Goal: Task Accomplishment & Management: Manage account settings

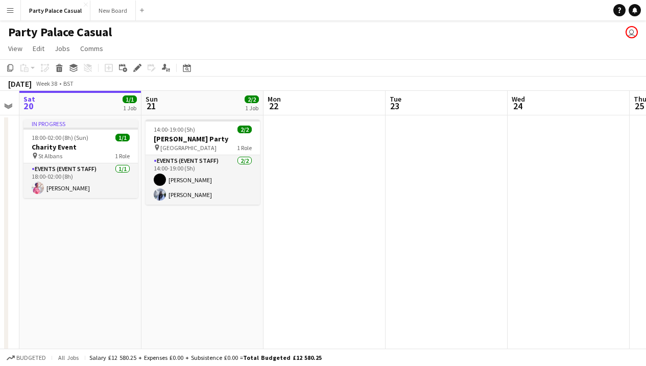
scroll to position [0, 205]
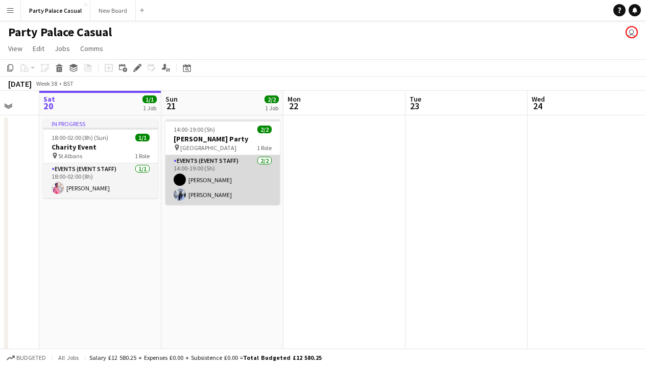
click at [207, 181] on app-card-role "Events (Event Staff) [DATE] 14:00-19:00 (5h) [PERSON_NAME] [PERSON_NAME]" at bounding box center [222, 180] width 114 height 50
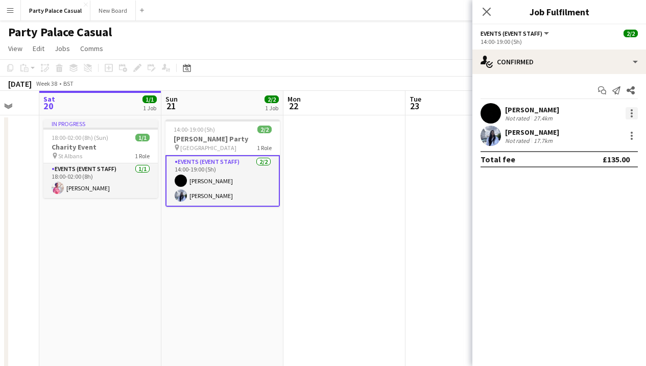
click at [630, 114] on div at bounding box center [632, 113] width 12 height 12
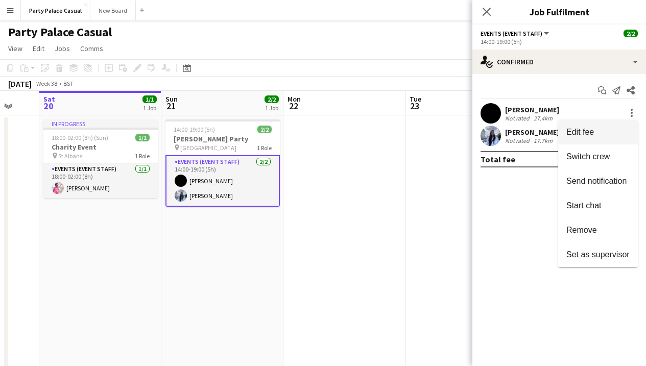
click at [615, 133] on span "Edit fee" at bounding box center [597, 132] width 63 height 9
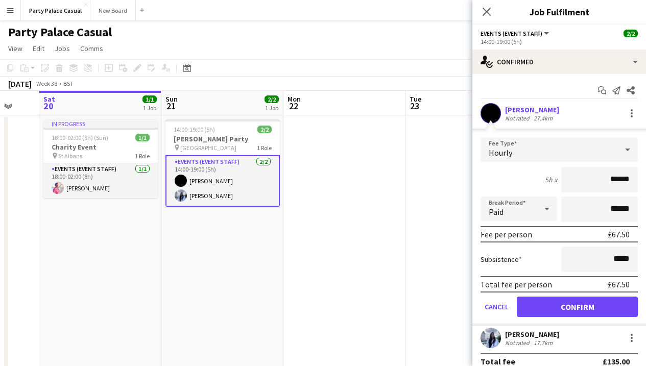
click at [436, 240] on app-date-cell at bounding box center [467, 307] width 122 height 385
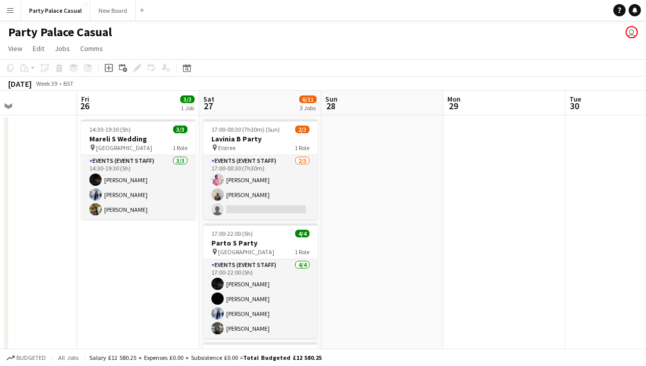
scroll to position [0, 411]
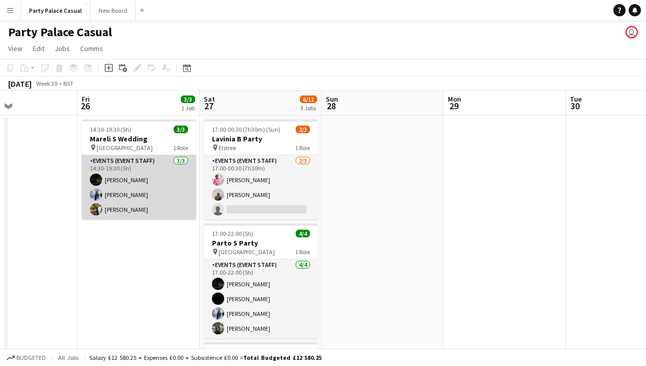
click at [136, 185] on app-card-role "Events (Event Staff) [DATE] 14:30-19:30 (5h) Eziafa Iwe [PERSON_NAME] [PERSON_N…" at bounding box center [139, 187] width 114 height 64
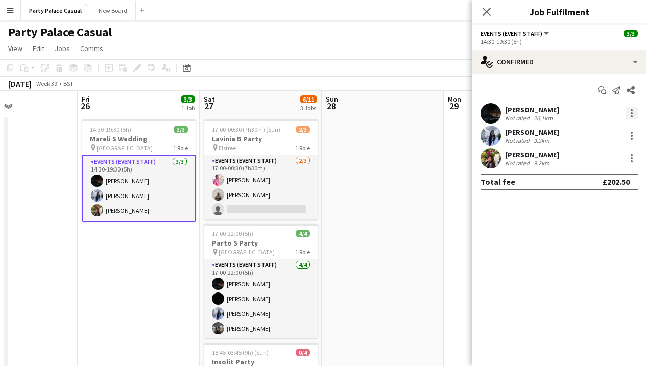
click at [633, 110] on div at bounding box center [632, 113] width 12 height 12
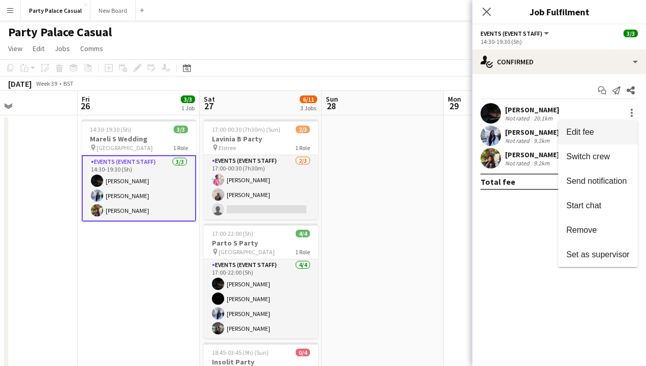
click at [611, 132] on span "Edit fee" at bounding box center [597, 132] width 63 height 9
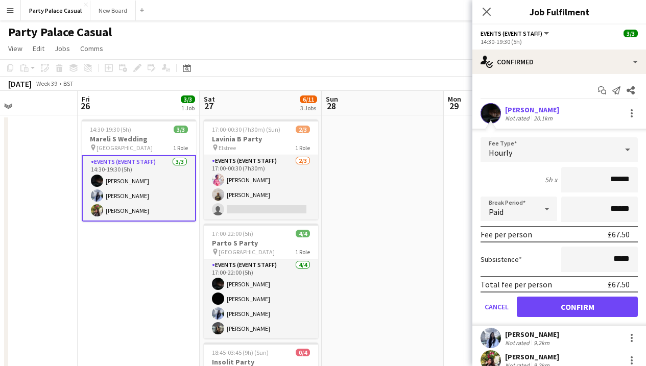
click at [407, 216] on app-date-cell at bounding box center [383, 307] width 122 height 385
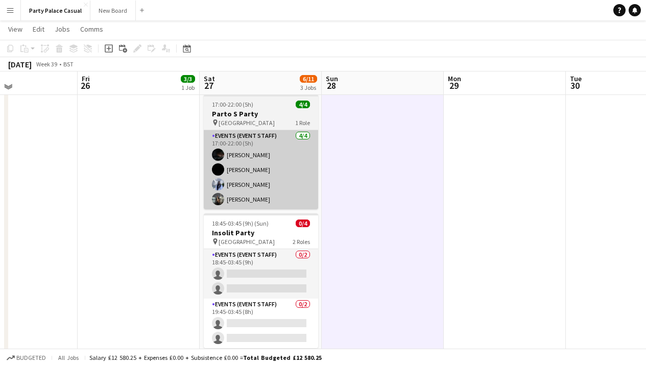
scroll to position [129, 0]
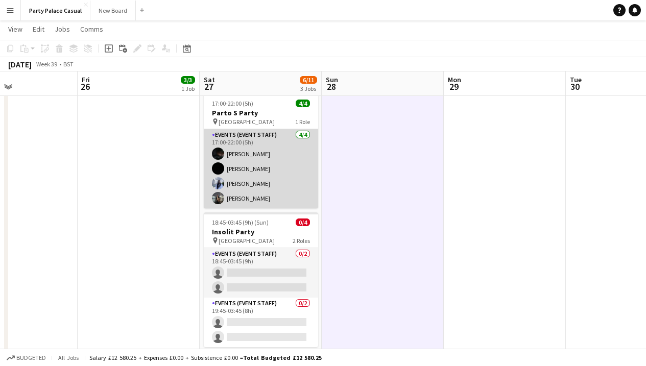
click at [279, 156] on app-card-role "Events (Event Staff) [DATE] 17:00-22:00 (5h) [PERSON_NAME] [PERSON_NAME] [PERSO…" at bounding box center [261, 168] width 114 height 79
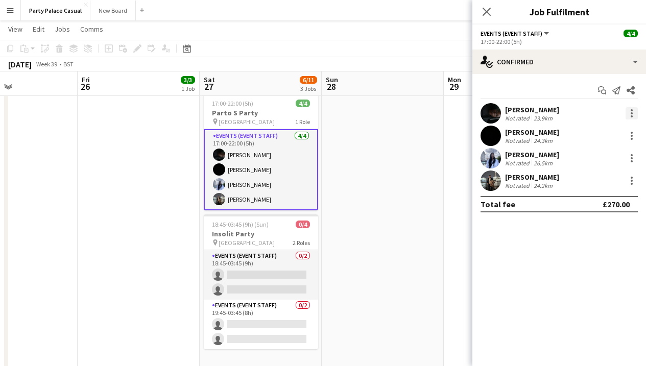
click at [630, 114] on div at bounding box center [632, 113] width 12 height 12
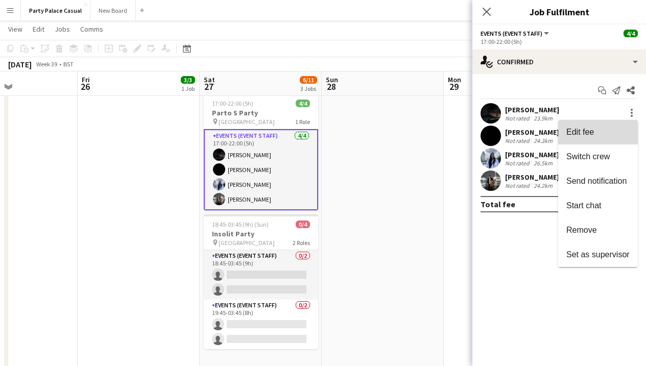
click at [613, 131] on span "Edit fee" at bounding box center [597, 132] width 63 height 9
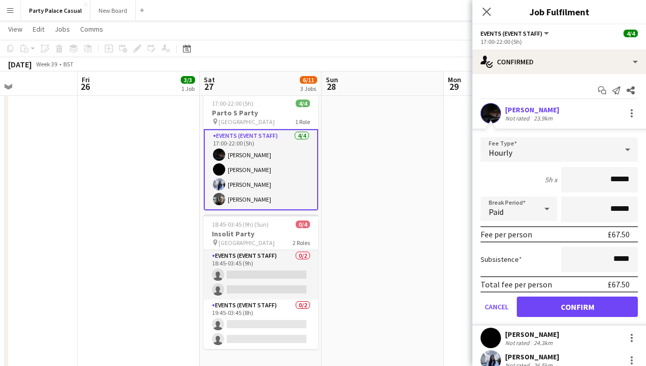
click at [426, 208] on app-date-cell at bounding box center [383, 177] width 122 height 385
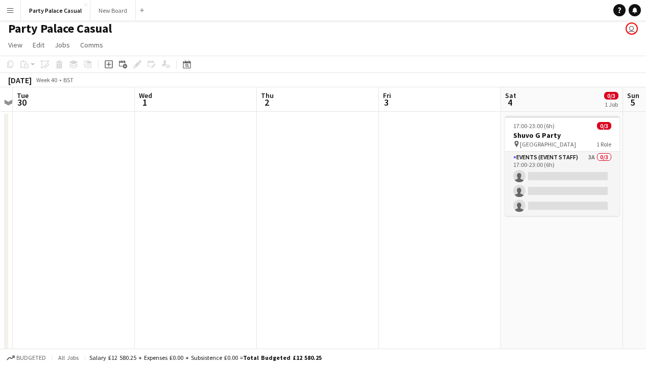
scroll to position [0, 491]
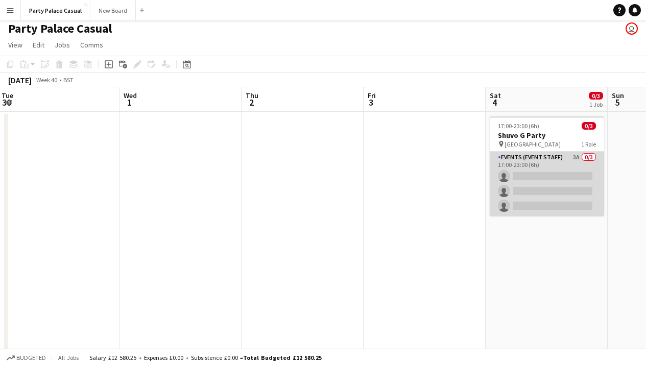
click at [534, 156] on app-card-role "Events (Event Staff) 3A 0/3 17:00-23:00 (6h) single-neutral-actions single-neut…" at bounding box center [547, 184] width 114 height 64
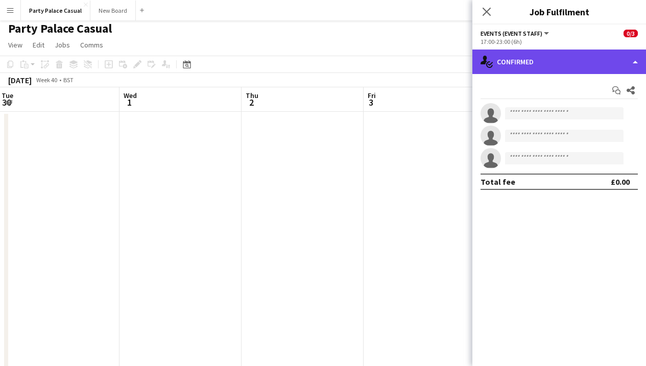
click at [535, 66] on div "single-neutral-actions-check-2 Confirmed" at bounding box center [559, 62] width 174 height 25
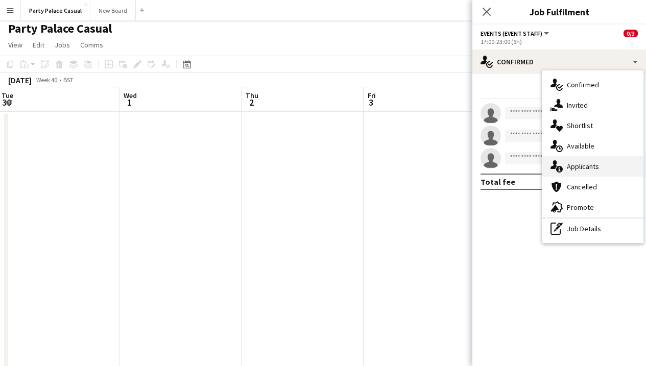
click at [578, 162] on span "Applicants" at bounding box center [583, 166] width 32 height 9
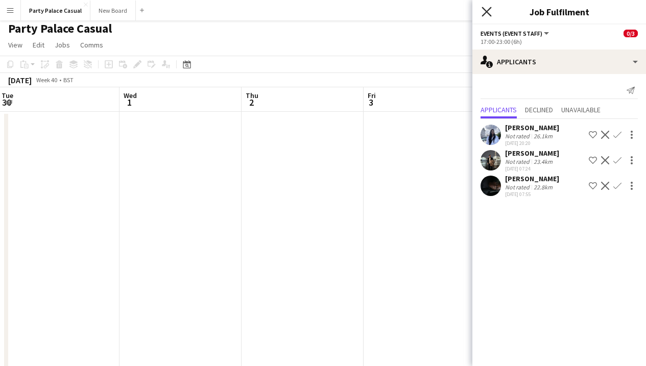
click at [485, 14] on icon "Close pop-in" at bounding box center [487, 12] width 10 height 10
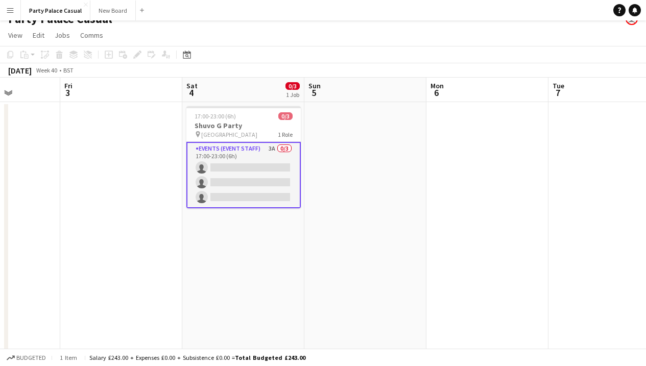
scroll to position [0, 328]
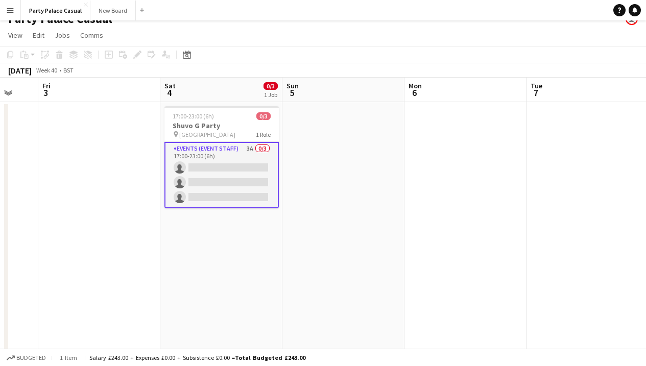
click at [239, 154] on app-card-role "Events (Event Staff) 3A 0/3 17:00-23:00 (6h) single-neutral-actions single-neut…" at bounding box center [221, 175] width 114 height 66
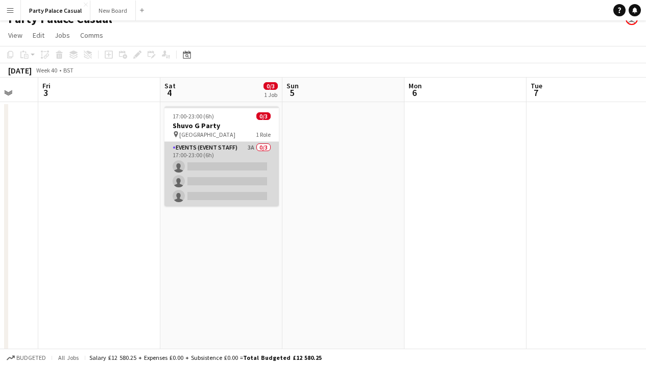
click at [236, 148] on app-card-role "Events (Event Staff) 3A 0/3 17:00-23:00 (6h) single-neutral-actions single-neut…" at bounding box center [221, 174] width 114 height 64
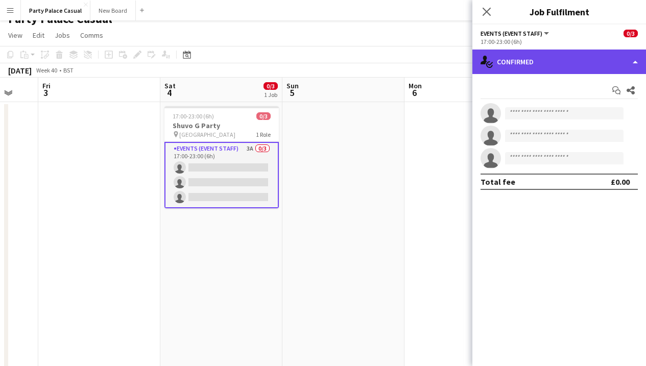
click at [527, 67] on div "single-neutral-actions-check-2 Confirmed" at bounding box center [559, 62] width 174 height 25
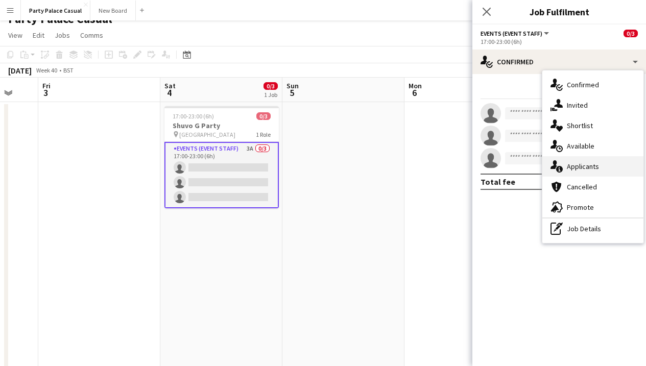
click at [596, 169] on span "Applicants" at bounding box center [583, 166] width 32 height 9
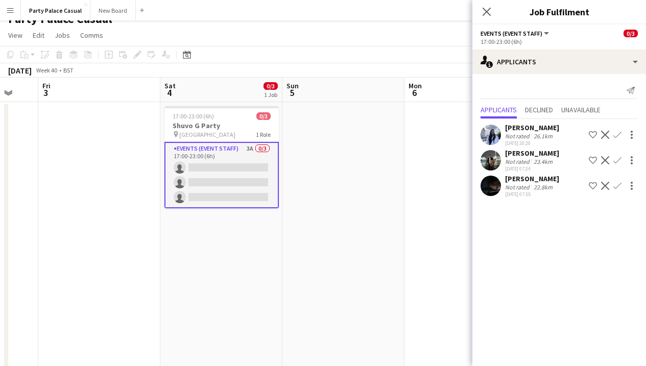
click at [618, 135] on app-icon "Confirm" at bounding box center [617, 135] width 8 height 8
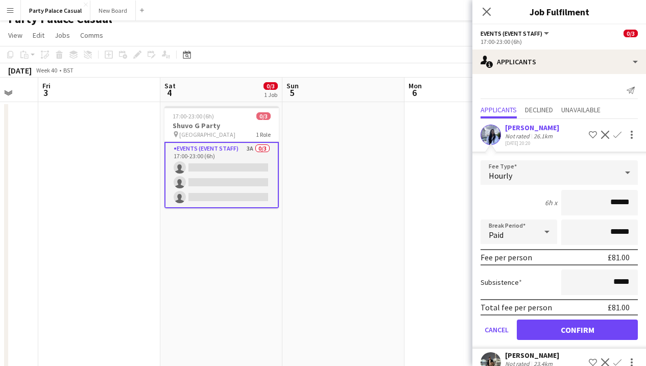
click at [587, 330] on button "Confirm" at bounding box center [577, 330] width 121 height 20
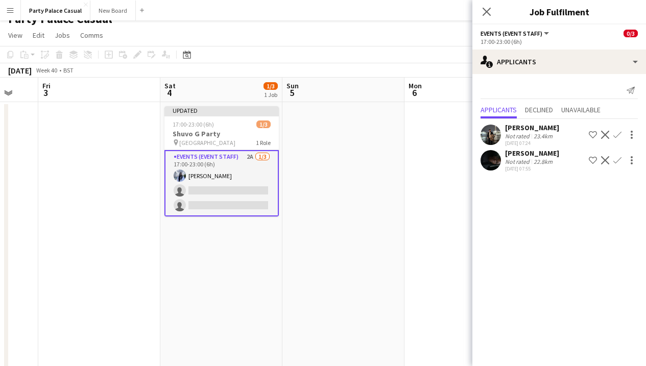
click at [615, 136] on app-icon "Confirm" at bounding box center [617, 135] width 8 height 8
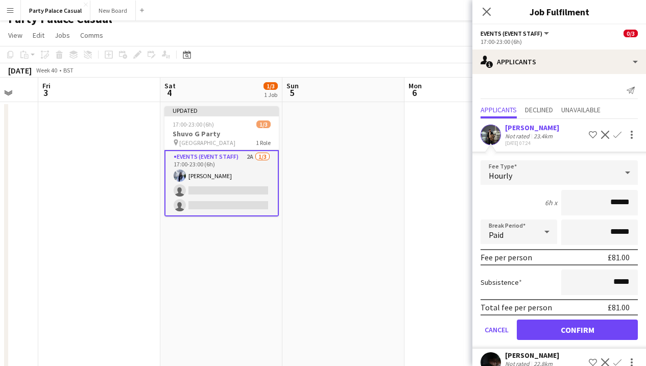
click at [583, 336] on button "Confirm" at bounding box center [577, 330] width 121 height 20
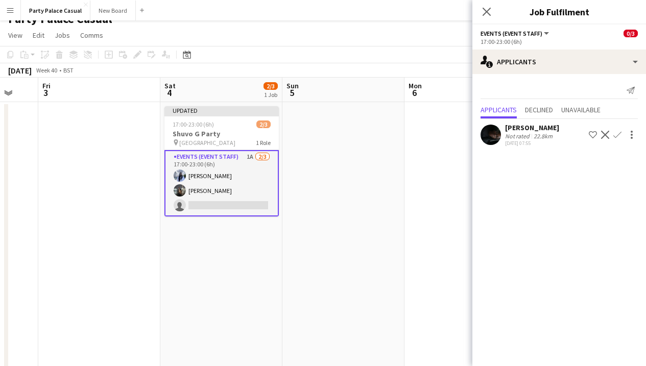
click at [618, 136] on app-icon "Confirm" at bounding box center [617, 135] width 8 height 8
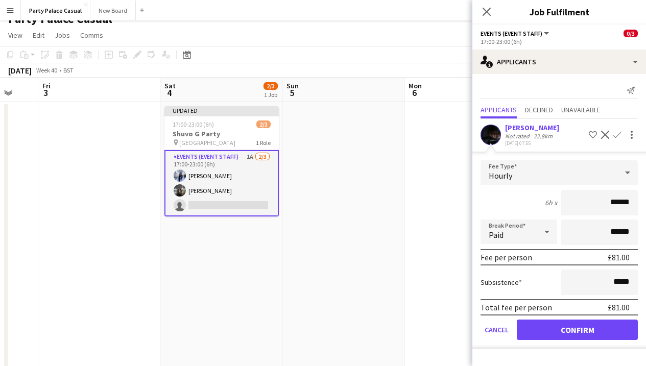
click at [576, 326] on button "Confirm" at bounding box center [577, 330] width 121 height 20
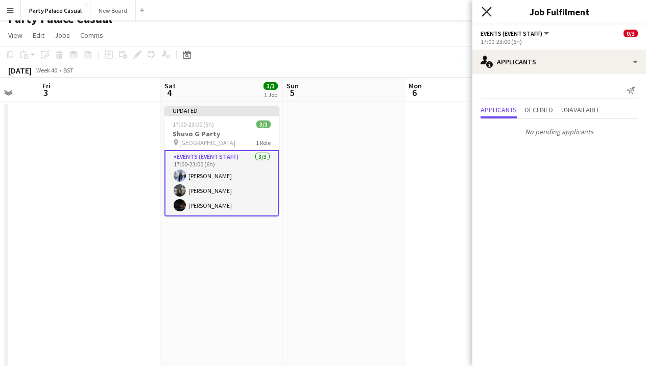
click at [489, 11] on icon "Close pop-in" at bounding box center [487, 12] width 10 height 10
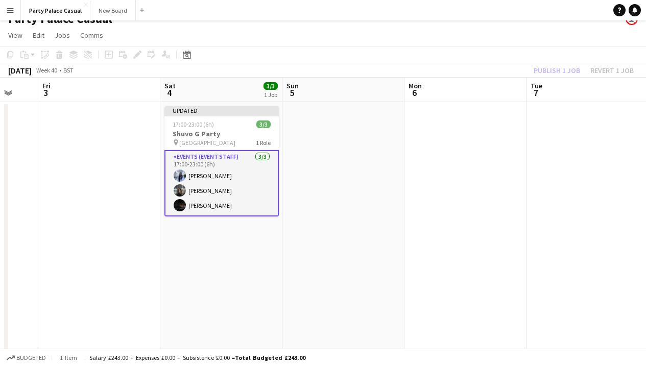
scroll to position [0, 323]
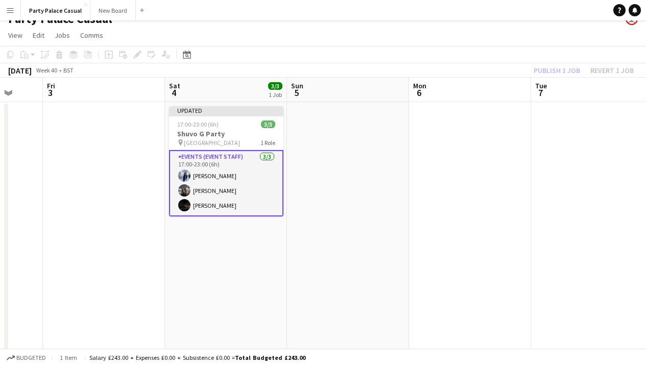
click at [254, 297] on app-date-cell "Updated 17:00-23:00 (6h) 3/3 Shuvo G Party pin New Malden 1 Role Events (Event …" at bounding box center [226, 294] width 122 height 385
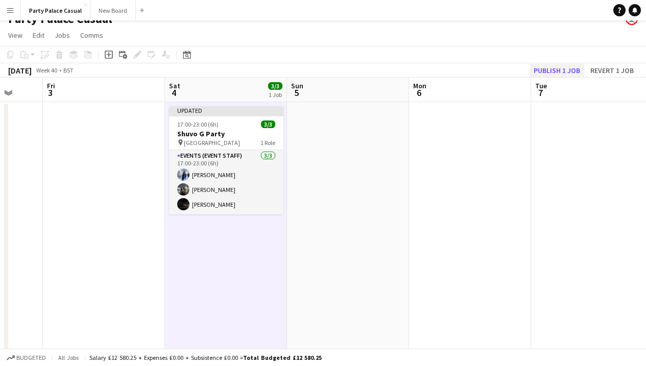
click at [559, 74] on button "Publish 1 job" at bounding box center [557, 70] width 55 height 13
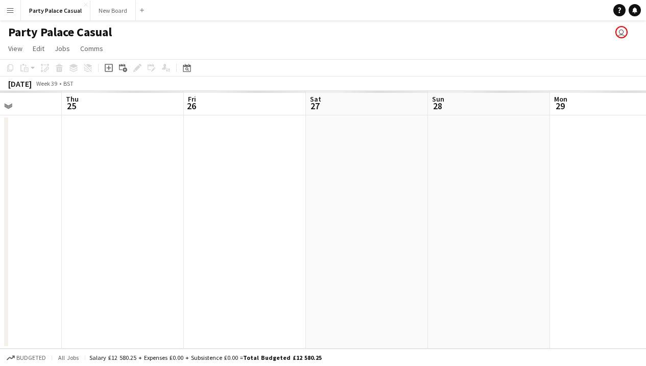
scroll to position [0, 0]
